Goal: Book appointment/travel/reservation: Book appointment/travel/reservation

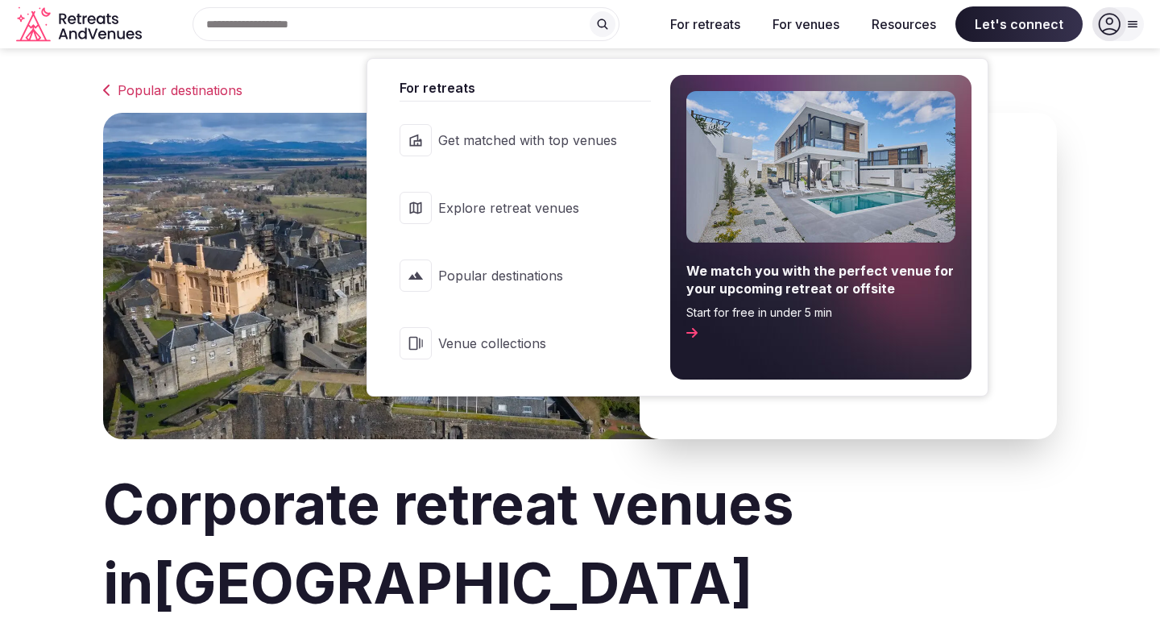
click at [598, 136] on span "Get matched with top venues" at bounding box center [527, 140] width 179 height 18
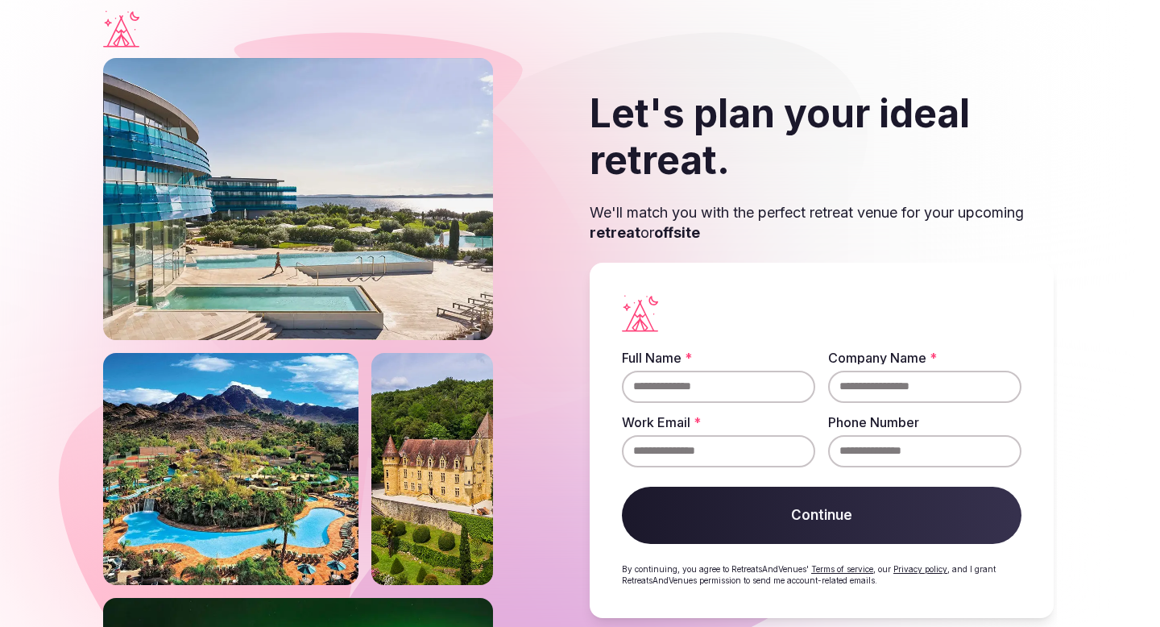
click at [675, 393] on input "Full Name *" at bounding box center [718, 387] width 193 height 32
type input "**********"
click at [878, 384] on input "Company Name *" at bounding box center [924, 387] width 193 height 32
type input "*******"
click at [700, 455] on input "Work Email *" at bounding box center [718, 451] width 193 height 32
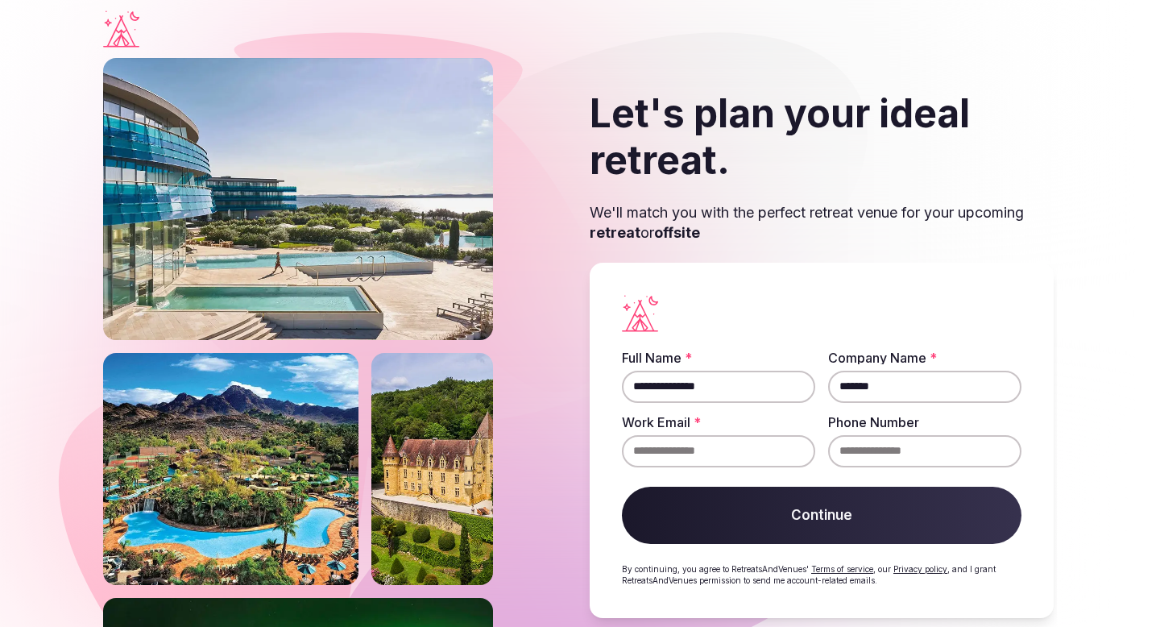
type input "**********"
click at [816, 525] on button "Continue" at bounding box center [822, 516] width 400 height 58
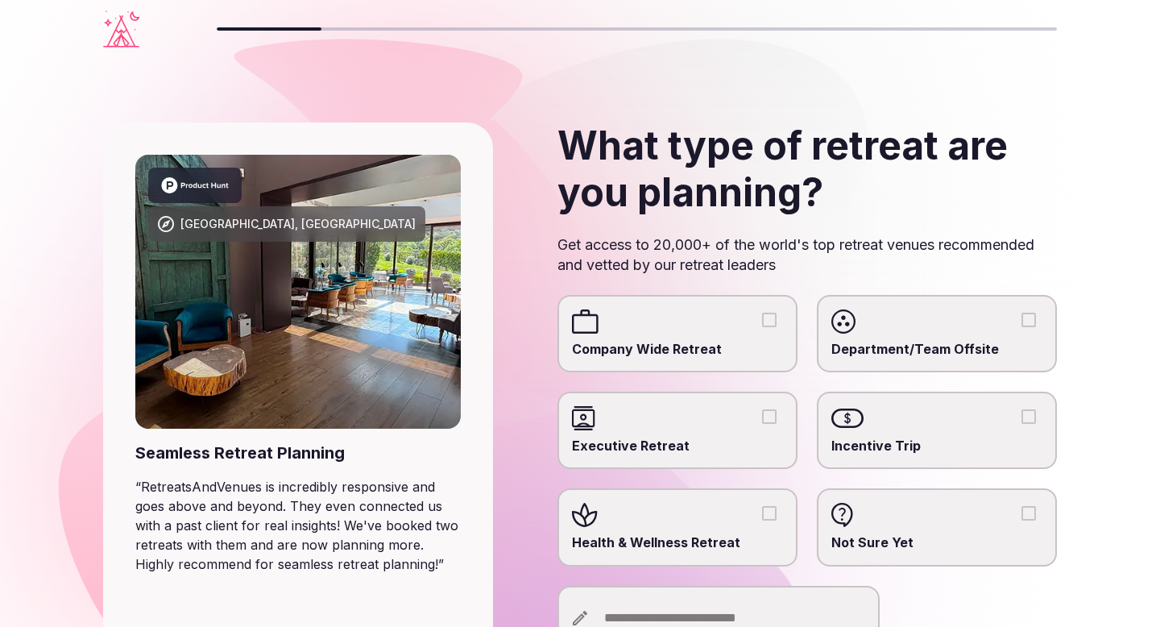
scroll to position [123, 0]
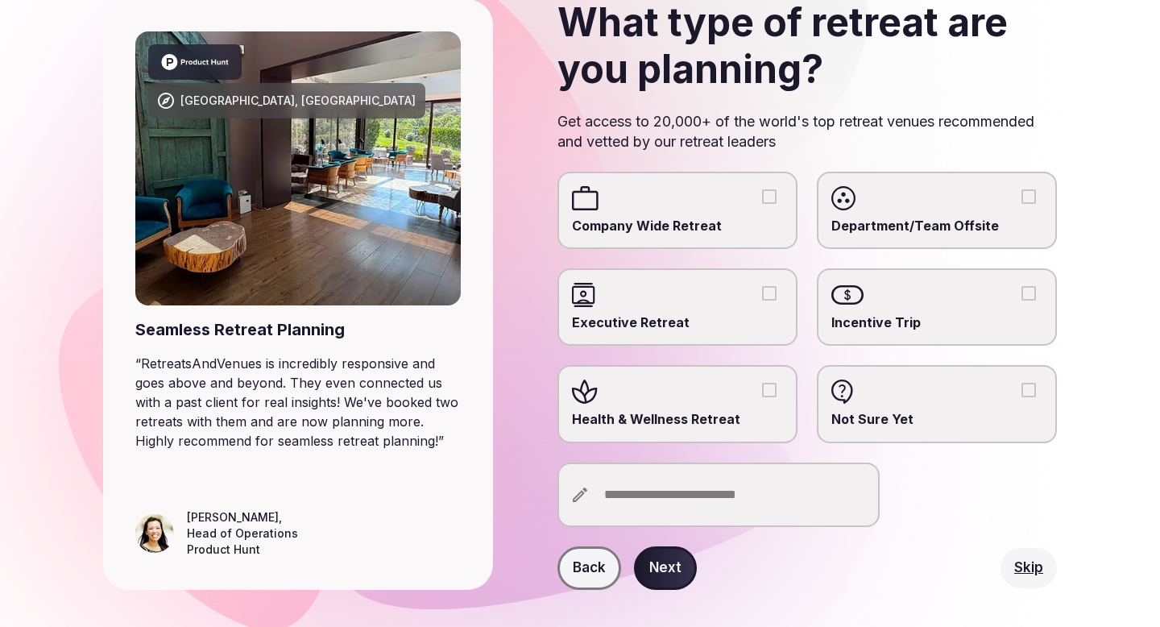
click at [718, 218] on span "Company Wide Retreat" at bounding box center [677, 226] width 211 height 18
click at [762, 204] on button "Company Wide Retreat" at bounding box center [769, 196] width 15 height 15
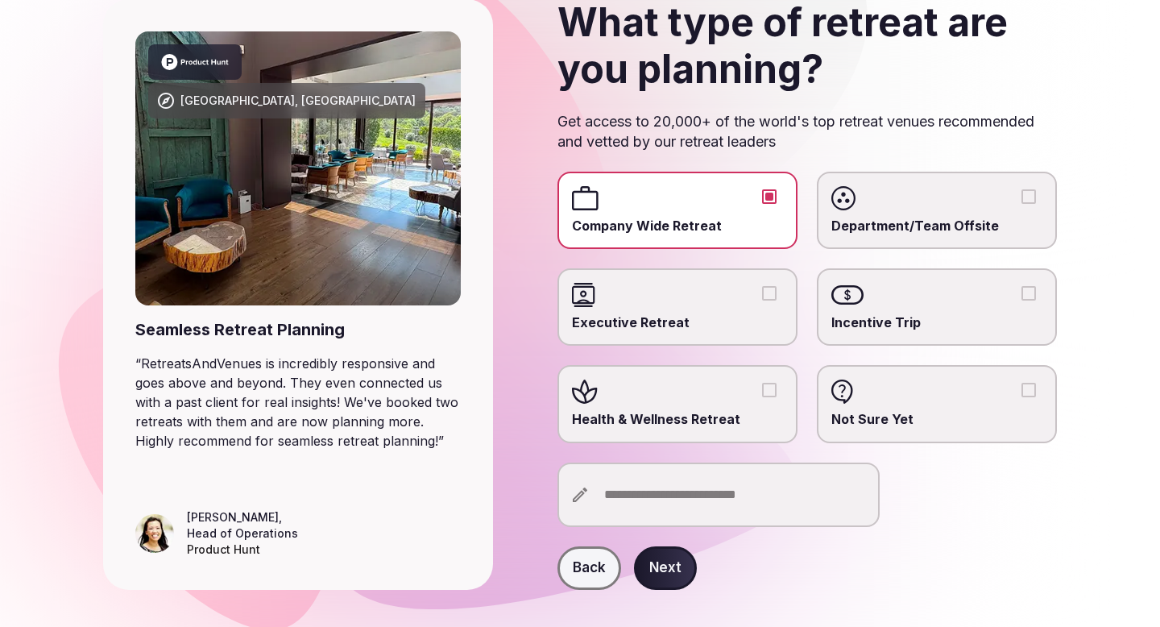
click at [660, 569] on button "Next" at bounding box center [665, 568] width 63 height 44
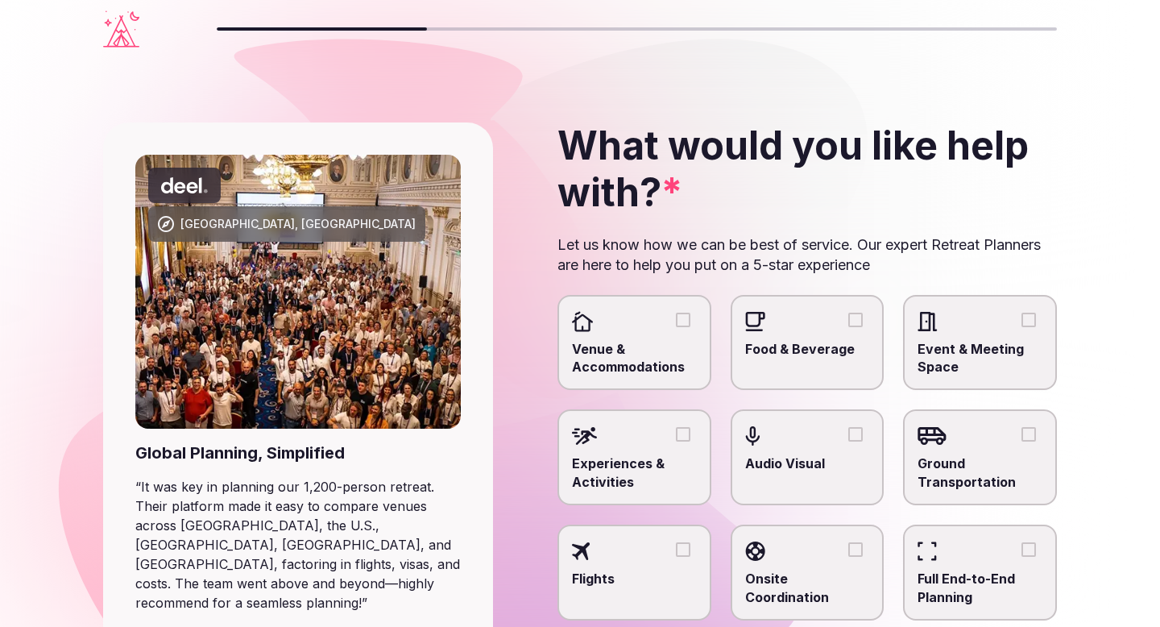
scroll to position [108, 0]
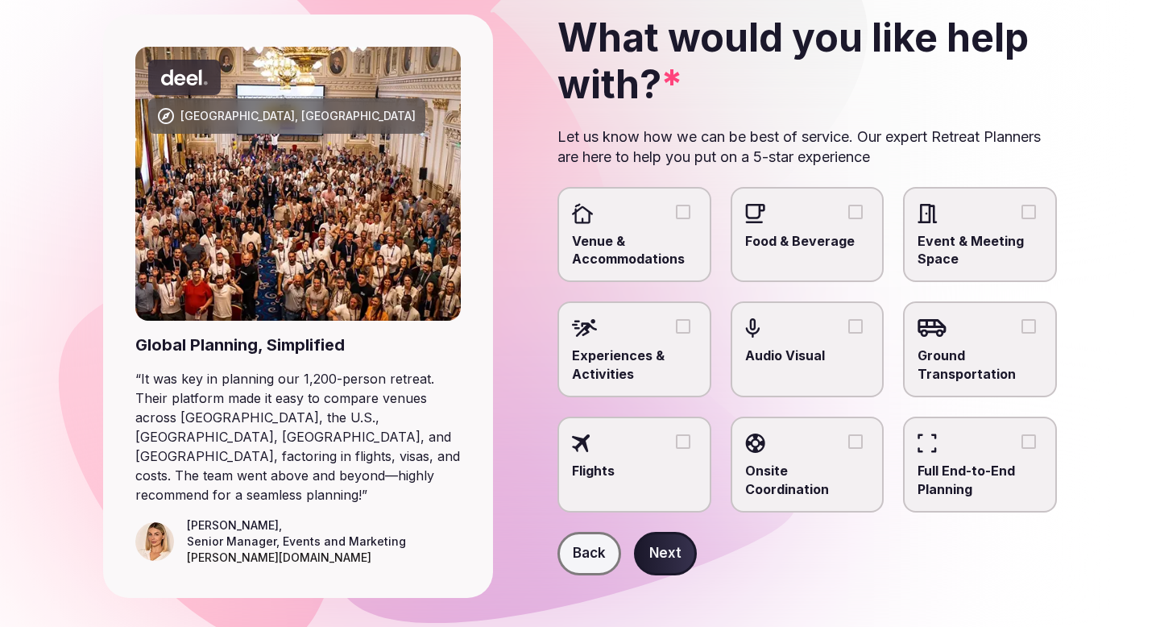
click at [681, 211] on button "Venue & Accommodations" at bounding box center [683, 212] width 15 height 15
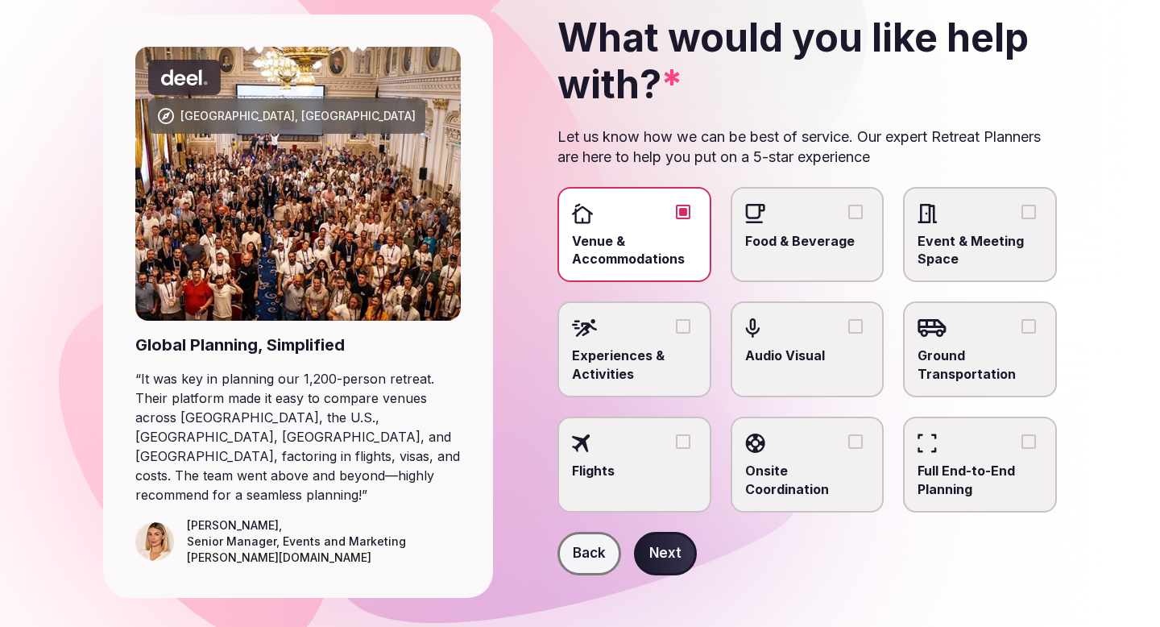
click at [682, 326] on button "Experiences & Activities" at bounding box center [683, 326] width 15 height 15
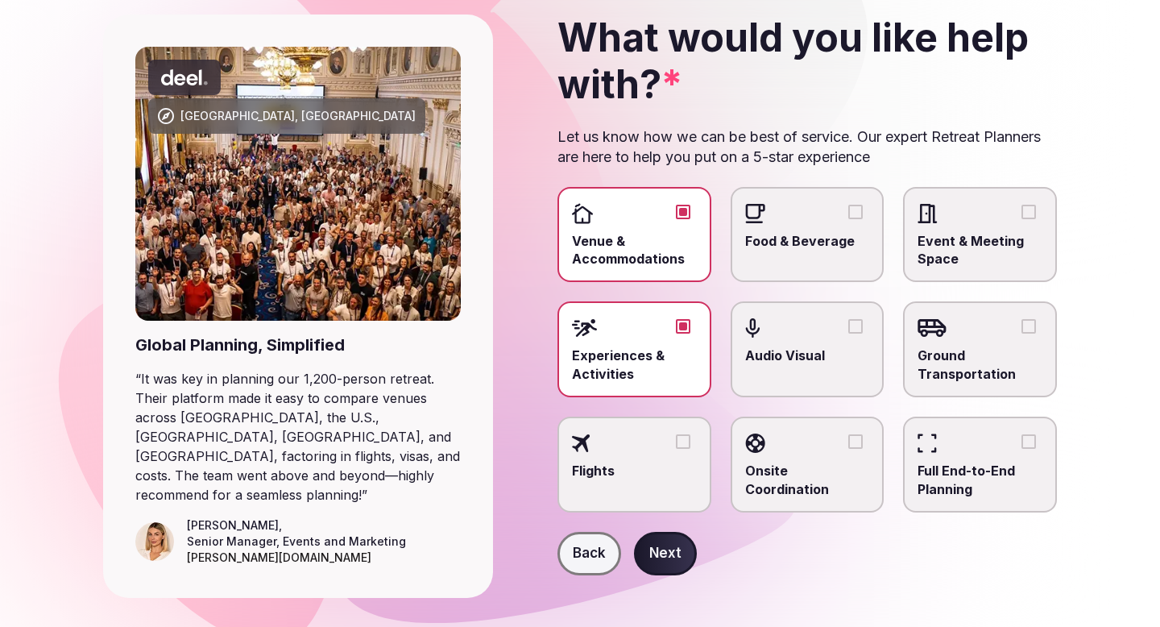
click at [857, 210] on button "Food & Beverage" at bounding box center [856, 212] width 15 height 15
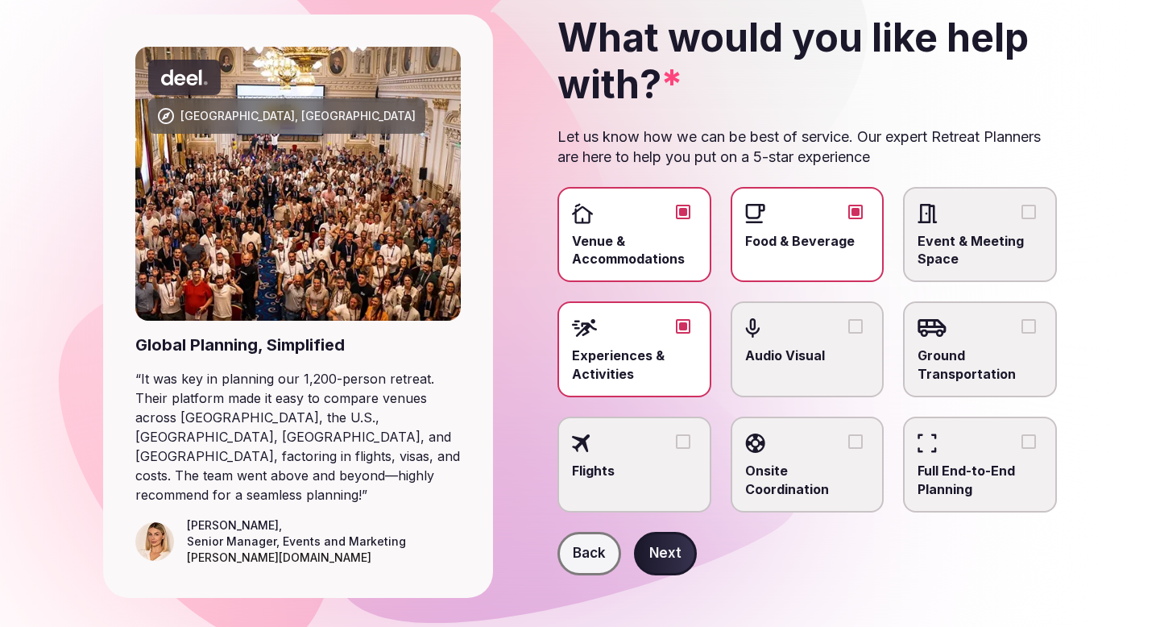
click at [667, 547] on button "Next" at bounding box center [665, 554] width 63 height 44
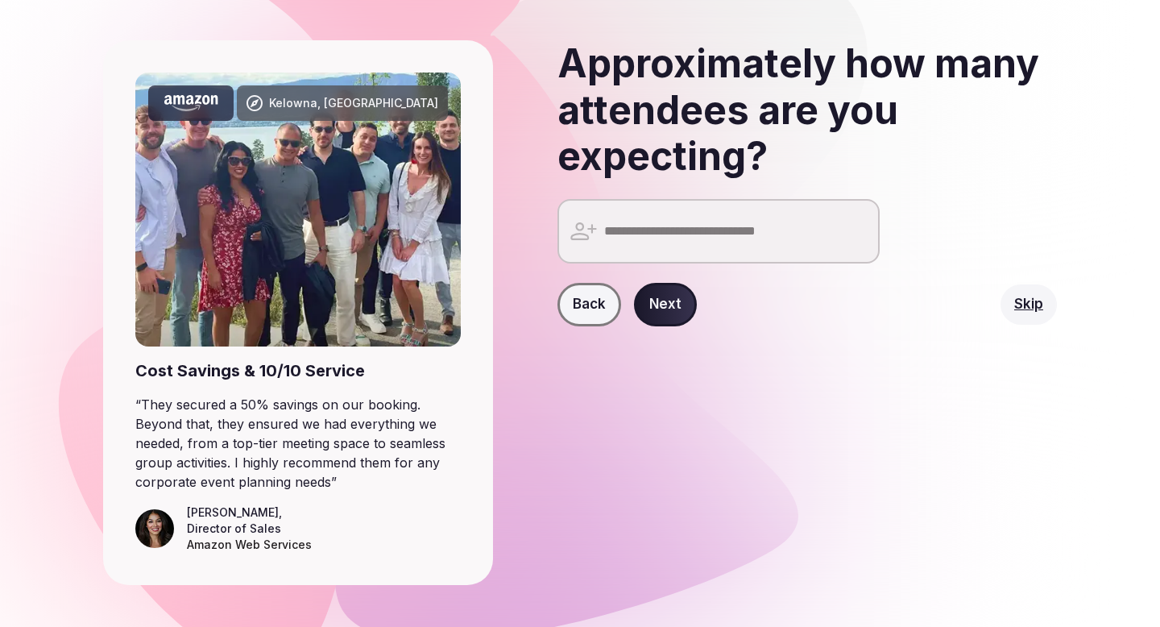
scroll to position [83, 0]
click at [670, 235] on input "number" at bounding box center [719, 230] width 322 height 64
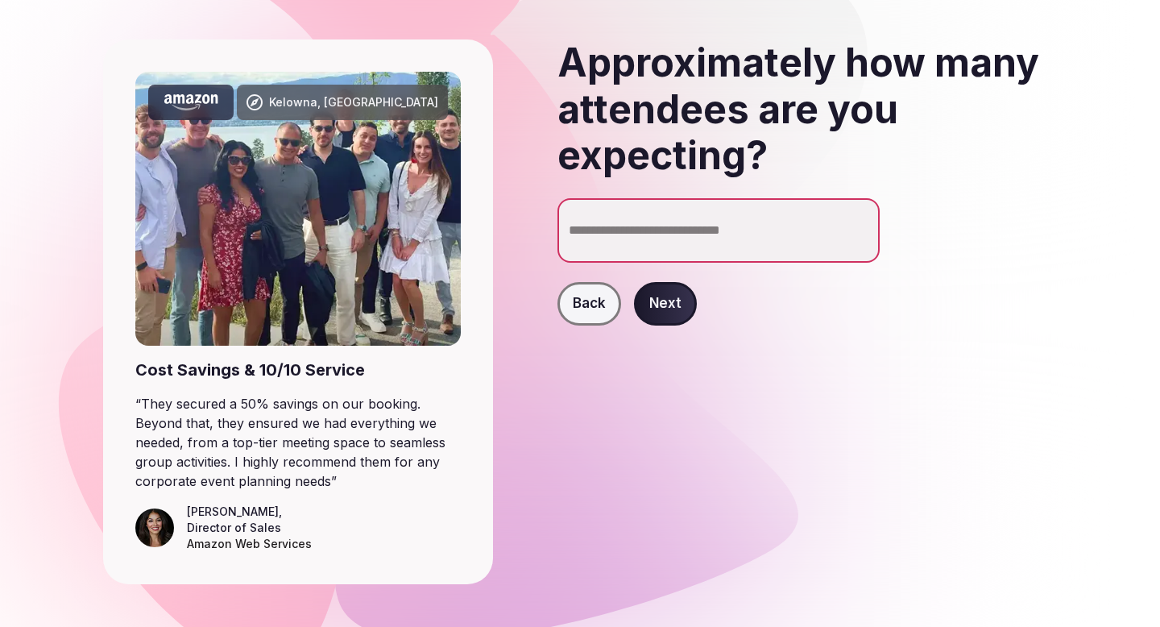
type input "**"
click at [677, 300] on button "Next" at bounding box center [665, 304] width 63 height 44
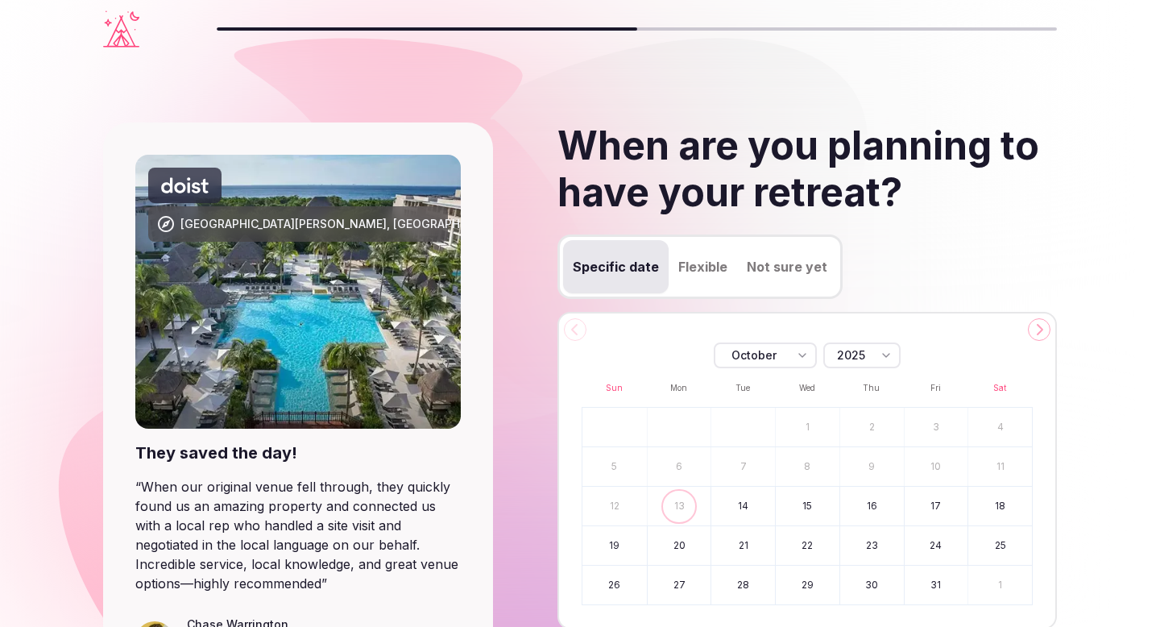
scroll to position [93, 0]
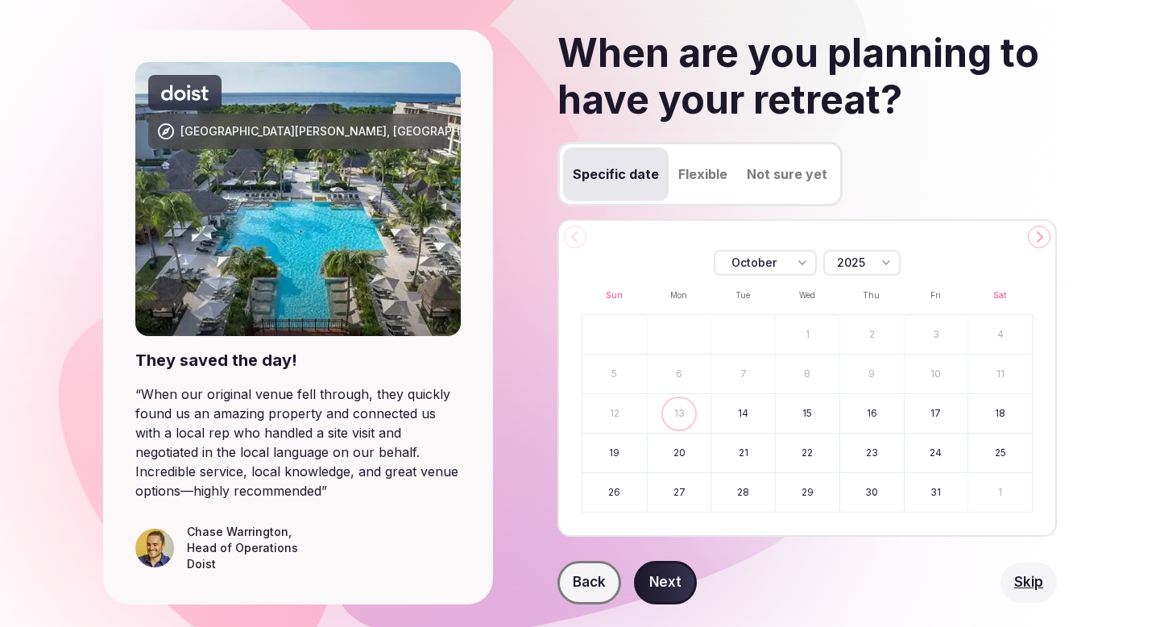
click at [704, 169] on button "Flexible" at bounding box center [703, 173] width 68 height 53
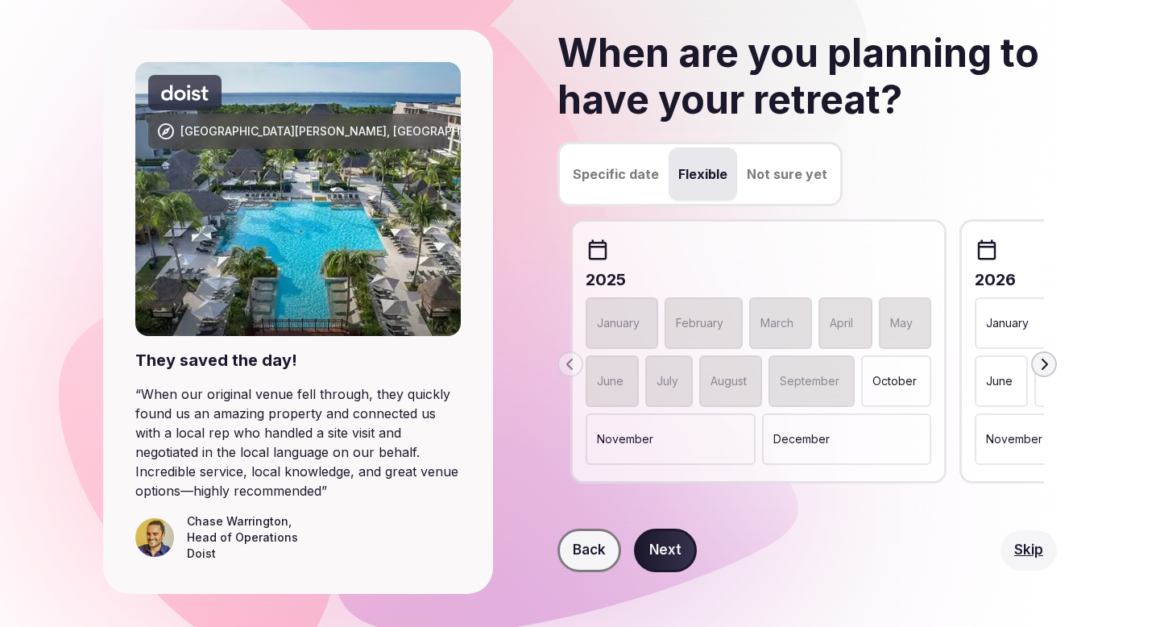
click at [993, 319] on p "January" at bounding box center [1007, 323] width 43 height 16
click at [671, 550] on button "Next" at bounding box center [665, 551] width 63 height 44
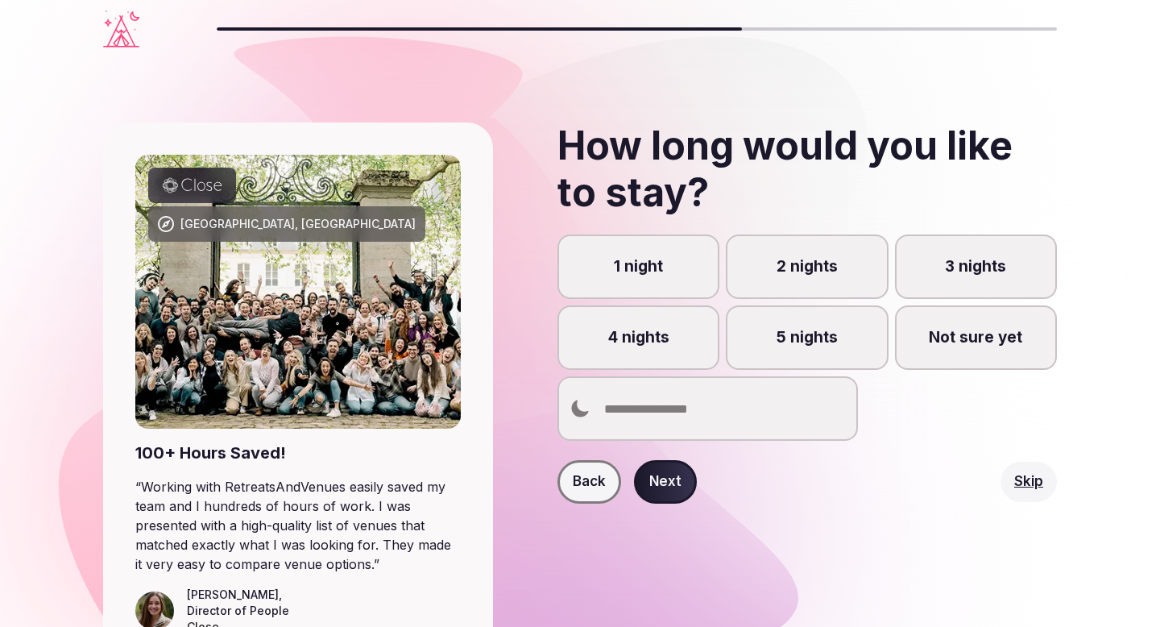
click at [645, 280] on label "1 night" at bounding box center [639, 267] width 162 height 64
click at [645, 280] on button "1 night" at bounding box center [646, 276] width 16 height 16
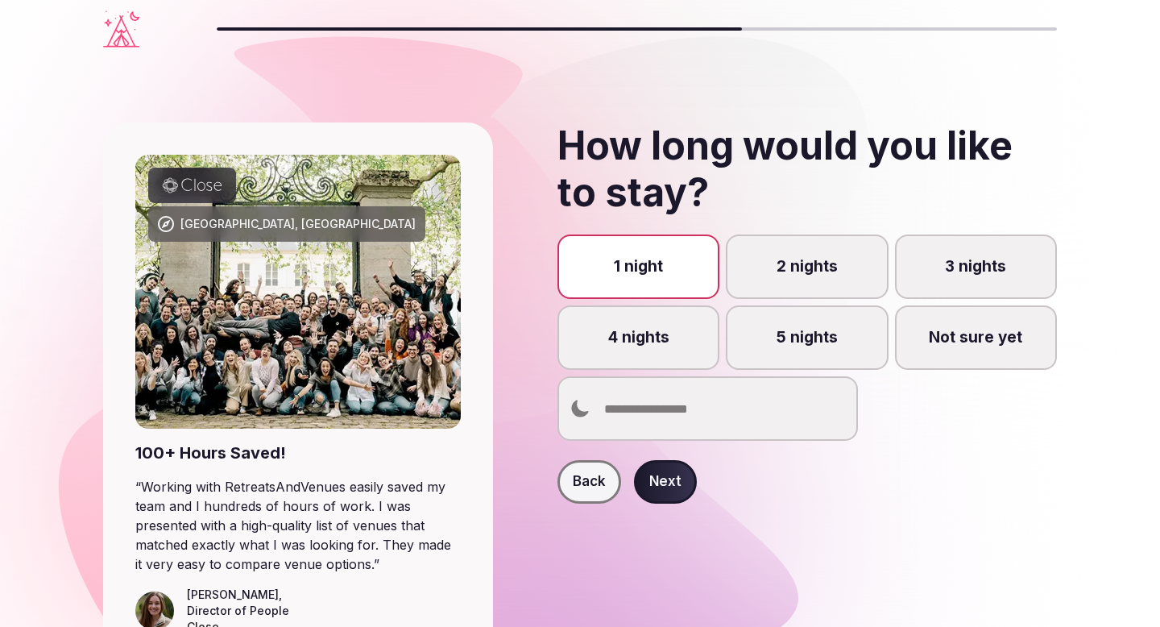
scroll to position [8, 0]
click at [669, 484] on button "Next" at bounding box center [665, 482] width 63 height 44
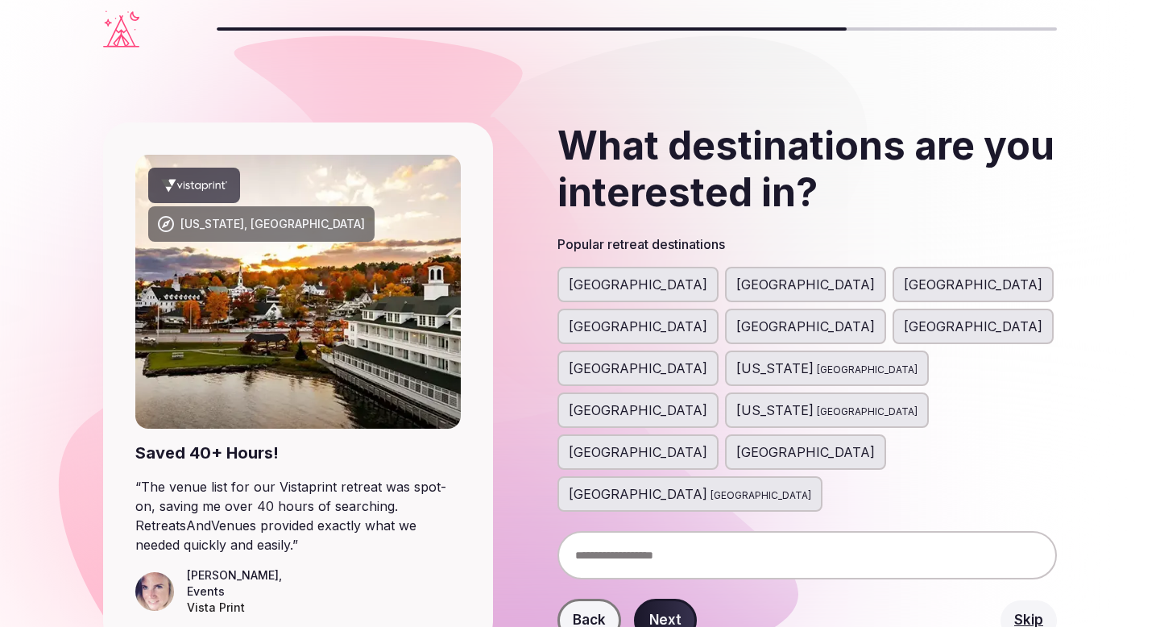
click at [657, 531] on input "text" at bounding box center [808, 555] width 500 height 48
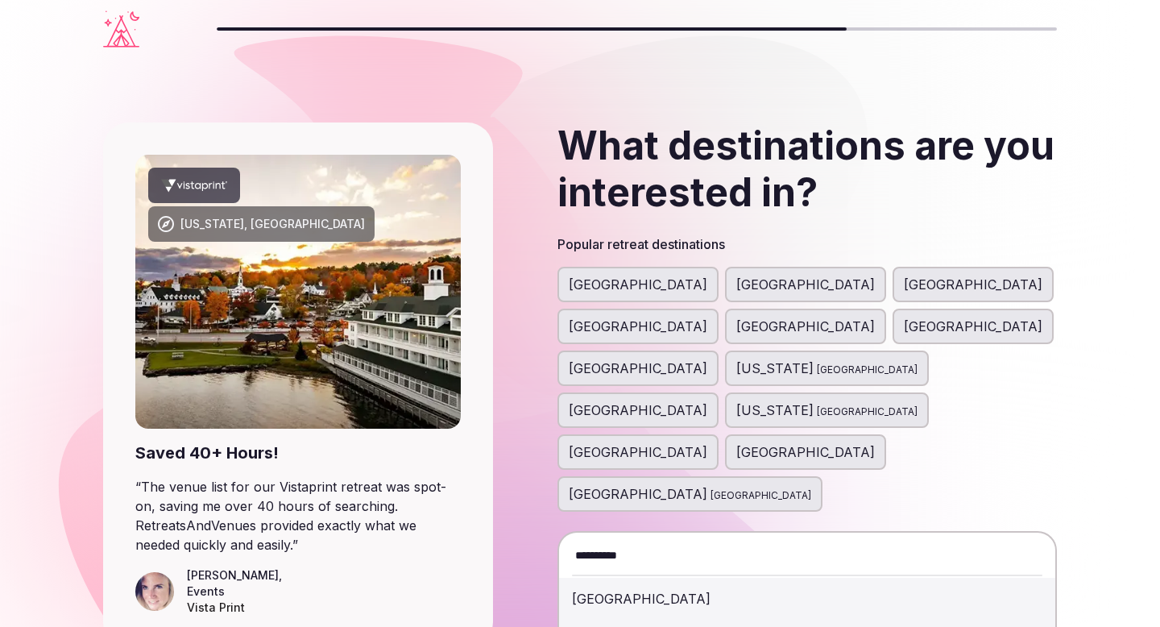
type input "**********"
click at [667, 579] on div "[GEOGRAPHIC_DATA]" at bounding box center [807, 598] width 471 height 39
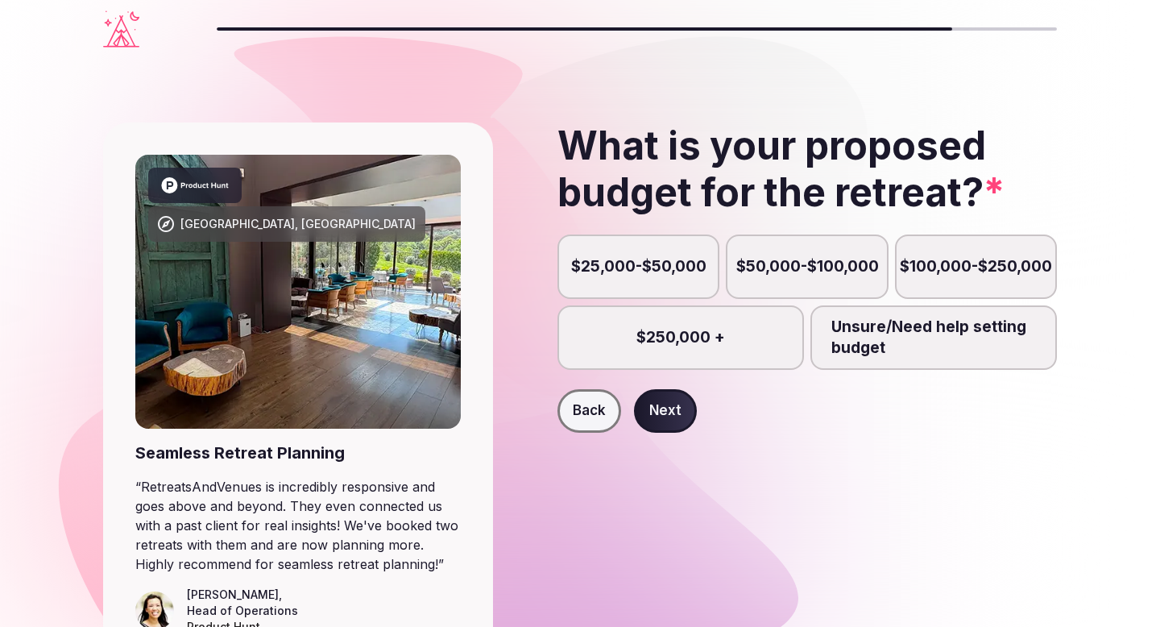
click at [621, 278] on label "$25,000-$50,000" at bounding box center [639, 267] width 162 height 64
click at [638, 278] on button "$25,000-$50,000" at bounding box center [646, 276] width 16 height 16
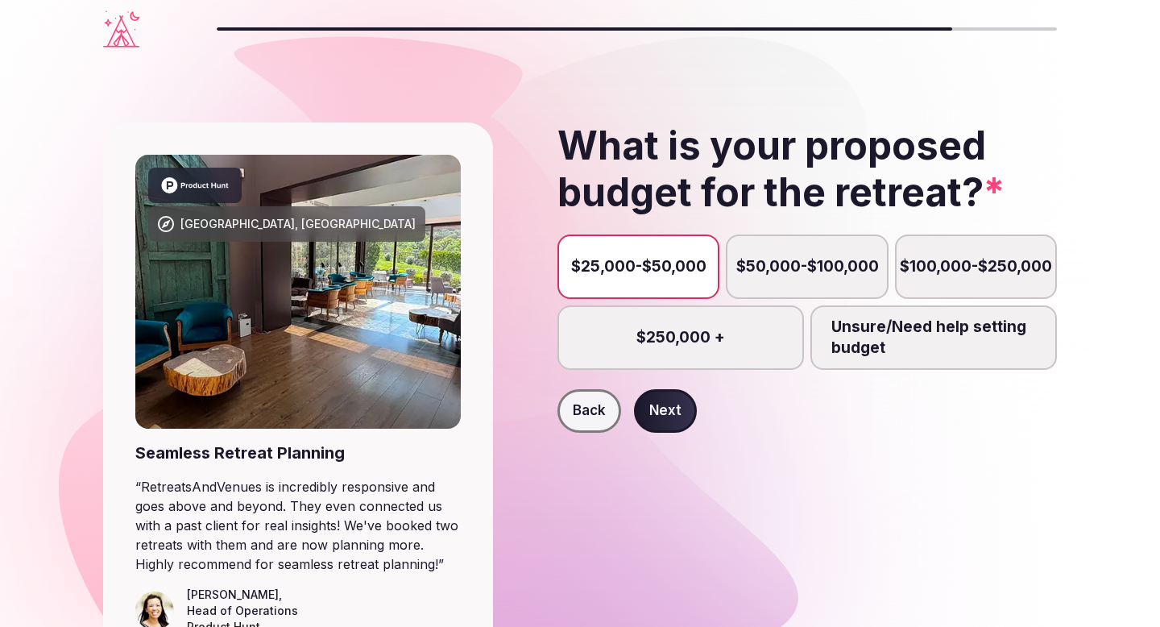
scroll to position [8, 0]
click at [662, 414] on button "Next" at bounding box center [665, 411] width 63 height 44
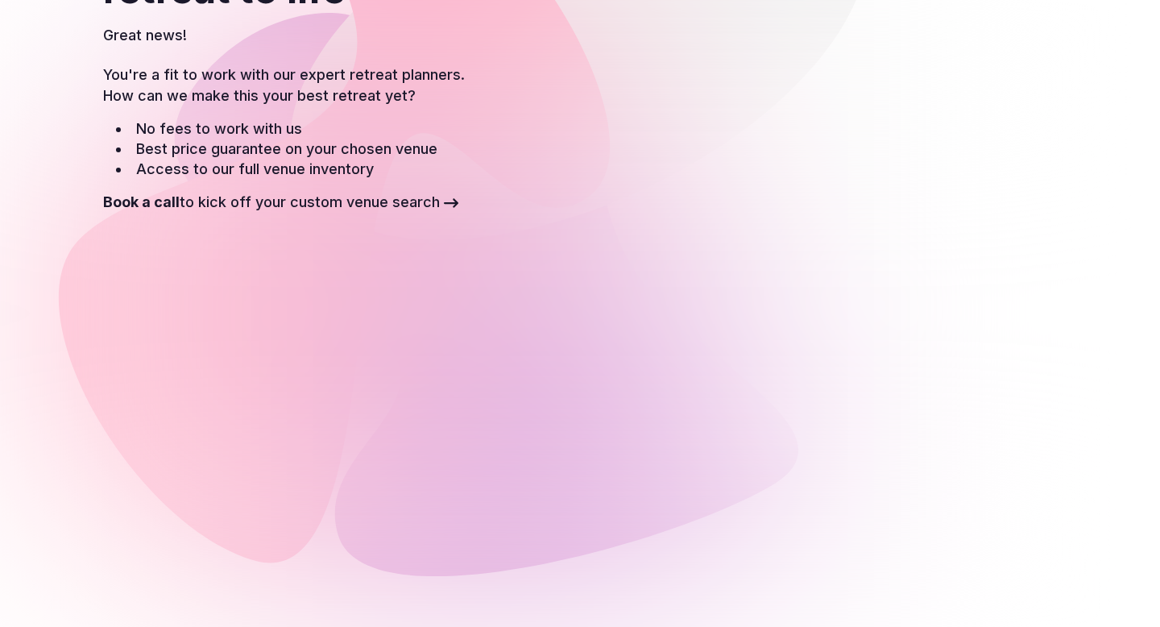
scroll to position [219, 0]
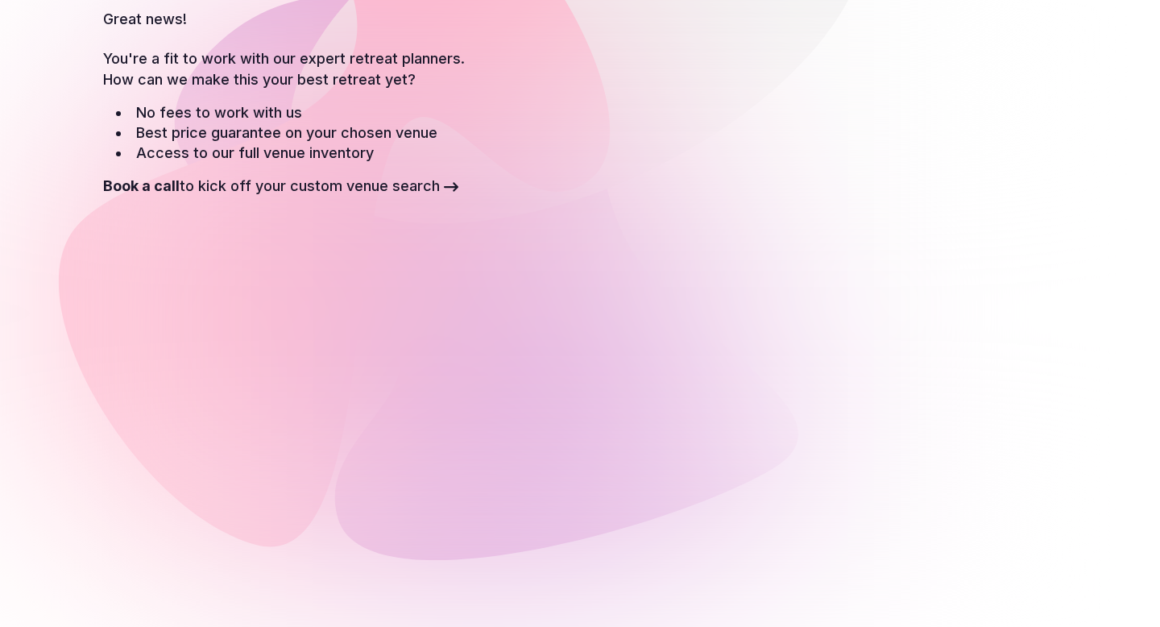
click at [1068, 351] on section "Let’s bring your retreat to life Great news! You're a fit to work with our expe…" at bounding box center [580, 315] width 1160 height 953
